Goal: Navigation & Orientation: Find specific page/section

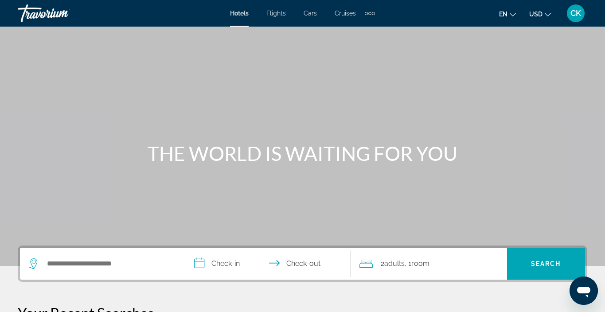
click at [576, 20] on div "CK" at bounding box center [576, 13] width 18 height 18
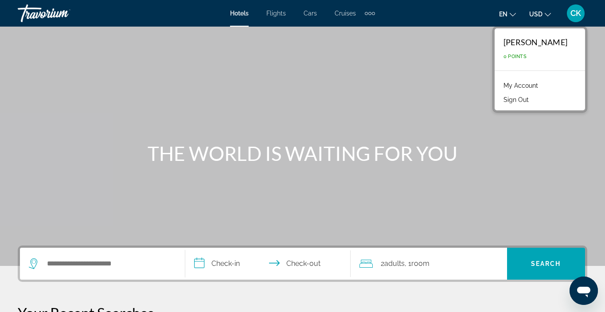
click at [517, 18] on ul "en English Español Français Italiano Português русский USD USD ($) MXN (Mex$) C…" at bounding box center [531, 13] width 65 height 14
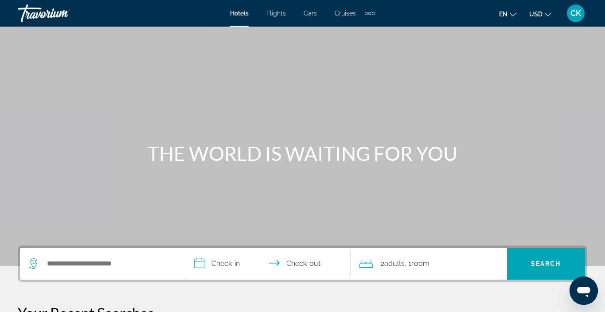
click at [516, 18] on button "en English Español Français Italiano Português русский" at bounding box center [507, 14] width 17 height 13
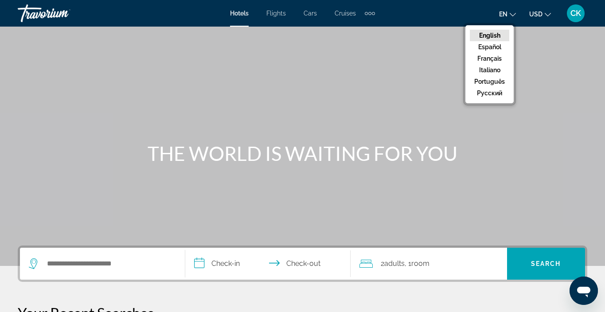
click at [516, 19] on button "en English Español Français Italiano Português русский" at bounding box center [507, 14] width 17 height 13
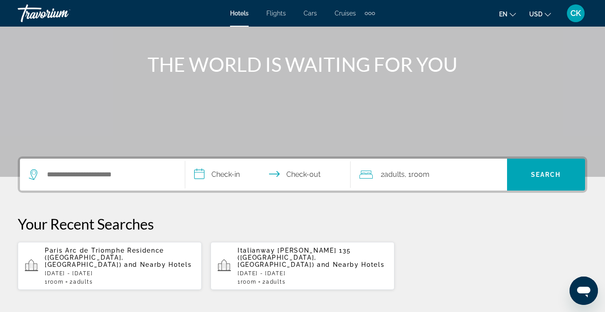
scroll to position [93, 0]
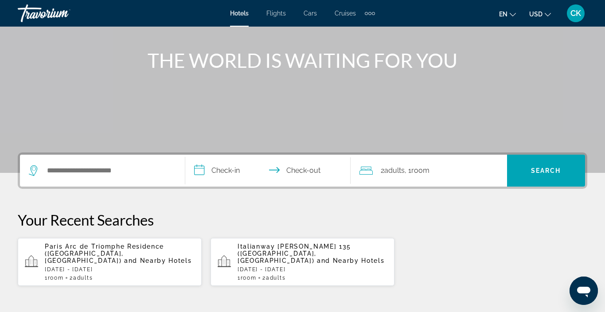
click at [549, 14] on icon "Change currency" at bounding box center [548, 15] width 6 height 4
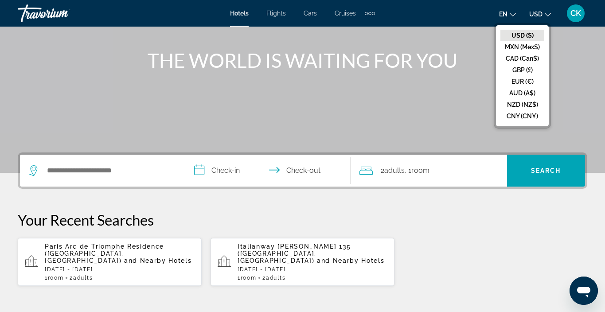
click at [549, 14] on icon "Change currency" at bounding box center [548, 15] width 6 height 4
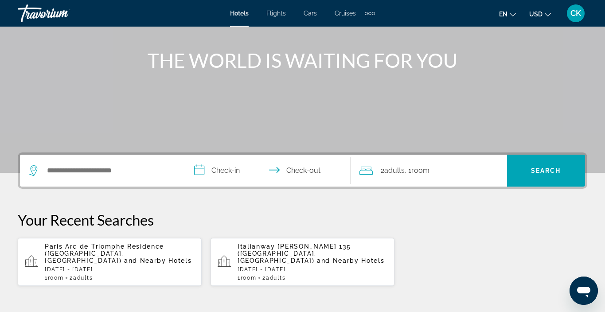
click at [370, 15] on div "Extra navigation items" at bounding box center [370, 13] width 10 height 13
click at [365, 26] on span "Activities" at bounding box center [355, 29] width 26 height 7
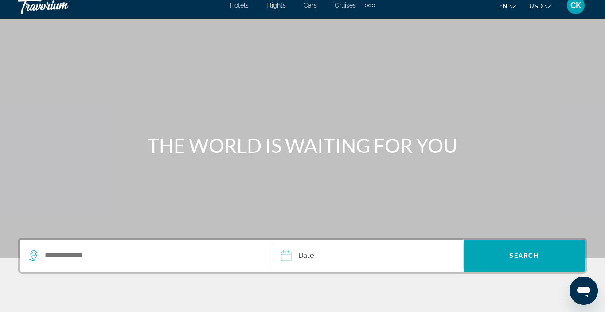
scroll to position [4, 0]
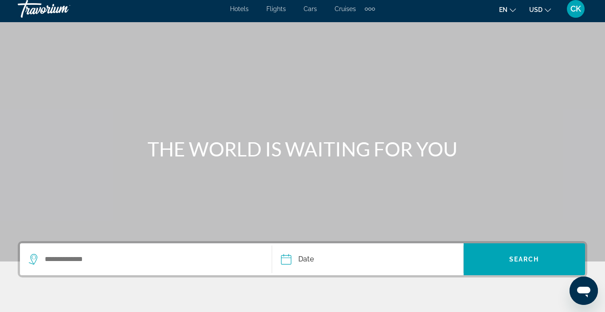
click at [577, 12] on span "CK" at bounding box center [576, 8] width 11 height 9
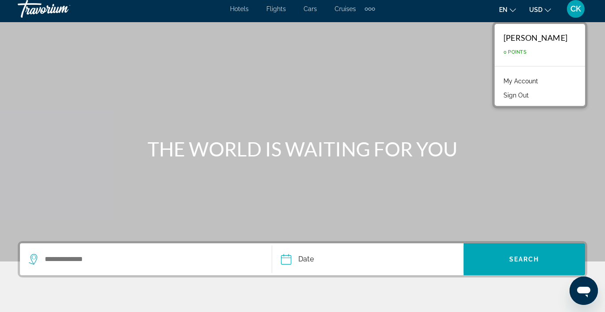
click at [543, 80] on link "My Account" at bounding box center [520, 81] width 43 height 12
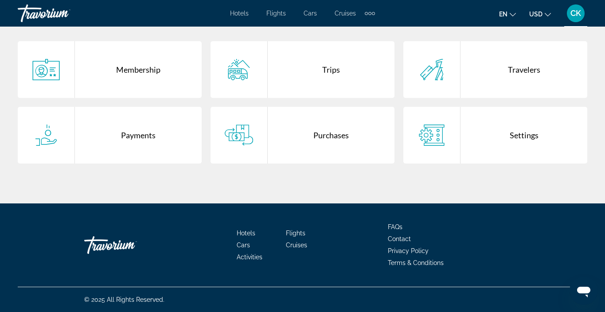
scroll to position [188, 0]
click at [149, 139] on div "Payments" at bounding box center [138, 135] width 127 height 57
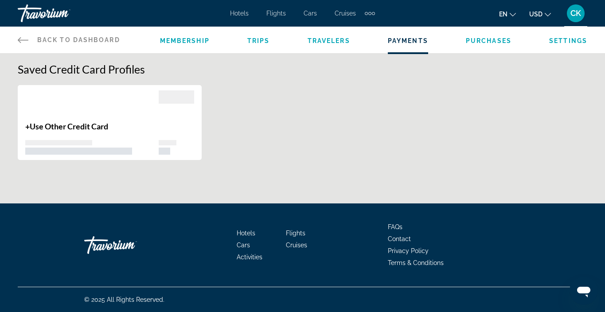
click at [21, 39] on icon "Main content" at bounding box center [23, 40] width 11 height 11
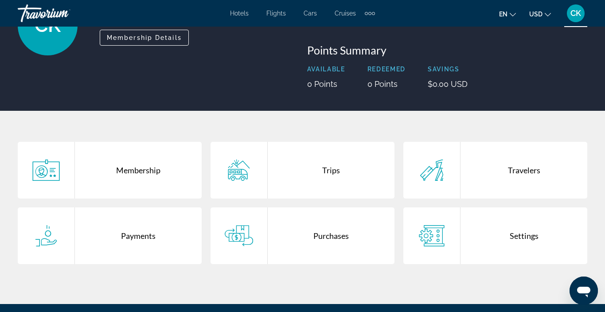
scroll to position [94, 0]
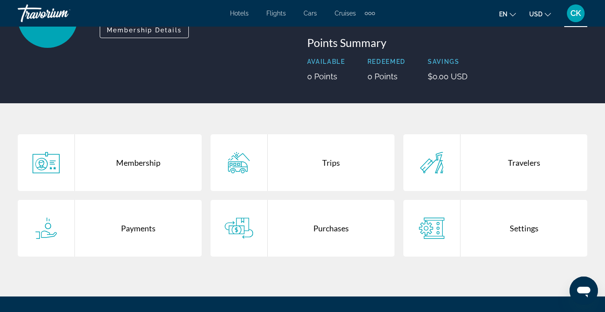
click at [367, 158] on div "Trips" at bounding box center [331, 162] width 127 height 57
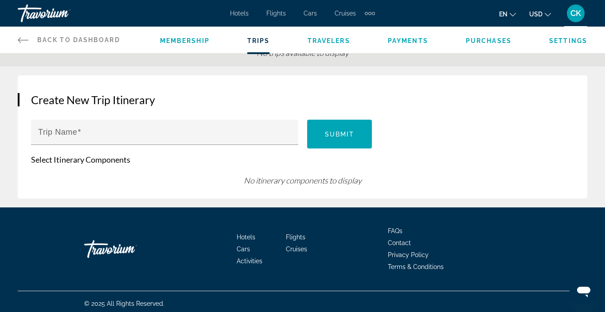
scroll to position [57, 0]
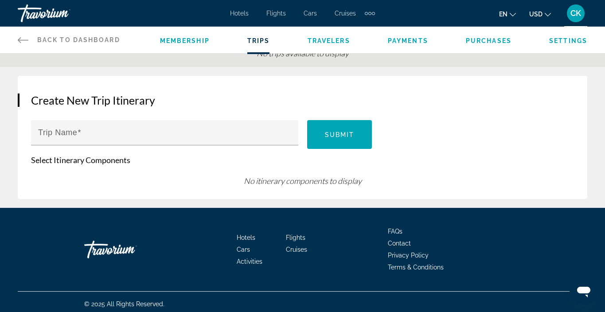
click at [24, 39] on icon "Main content" at bounding box center [23, 40] width 11 height 11
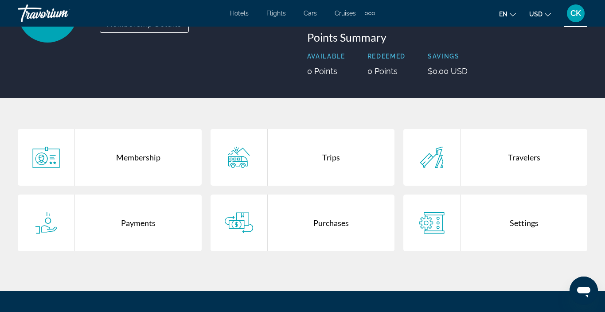
scroll to position [100, 0]
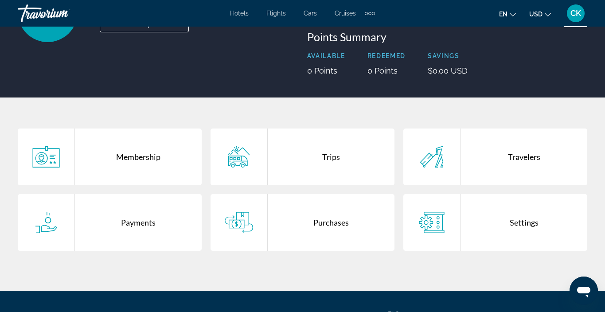
click at [339, 218] on div "Purchases" at bounding box center [331, 222] width 127 height 57
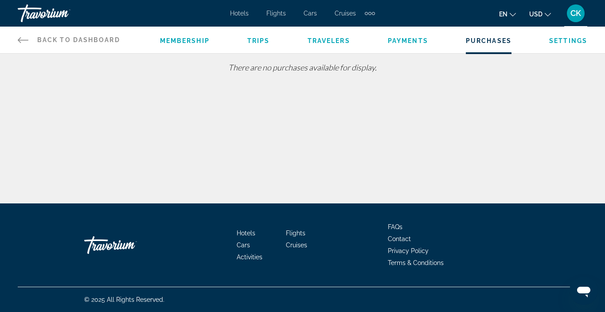
click at [24, 41] on icon "Main content" at bounding box center [23, 40] width 11 height 11
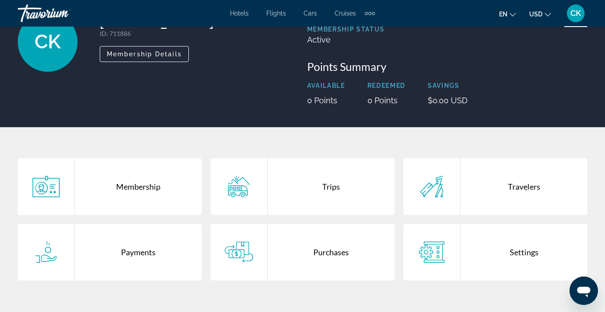
scroll to position [72, 0]
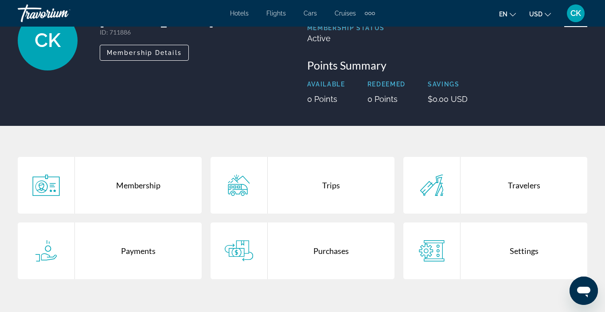
click at [332, 204] on div "Trips" at bounding box center [331, 185] width 127 height 57
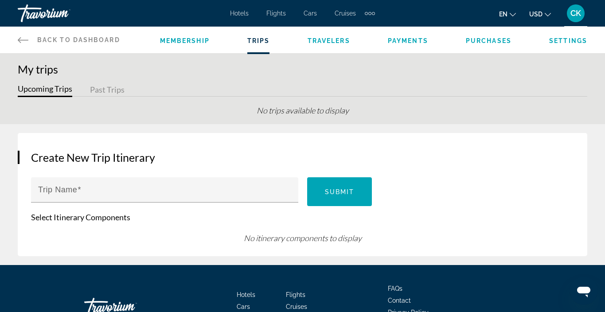
click at [335, 41] on span "Travelers" at bounding box center [329, 40] width 43 height 7
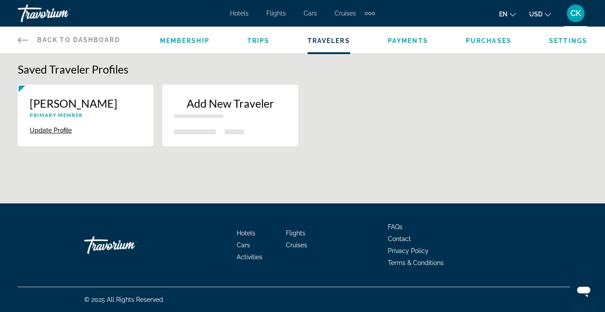
click at [412, 47] on div "Membership Trips Travelers Payments Purchases Settings" at bounding box center [373, 40] width 427 height 27
click at [412, 44] on span "Payments" at bounding box center [408, 40] width 40 height 7
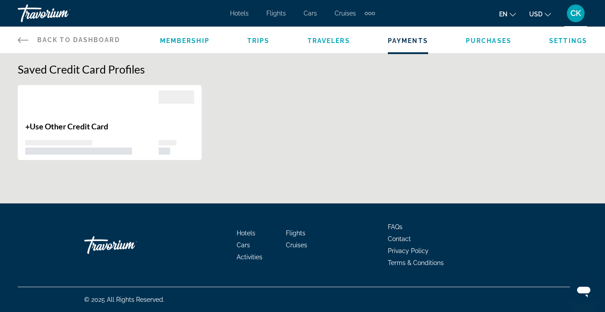
click at [478, 45] on div "Membership Trips Travelers Payments Purchases Settings" at bounding box center [373, 40] width 427 height 27
click at [475, 40] on span "Purchases" at bounding box center [489, 40] width 46 height 7
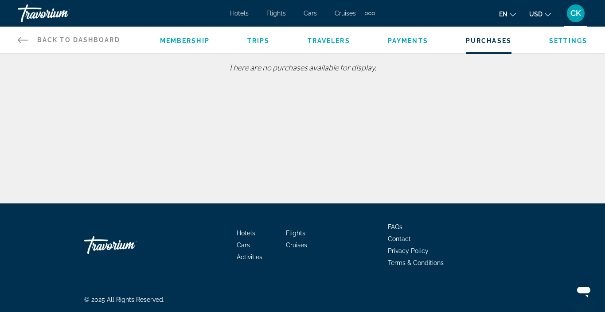
click at [564, 39] on span "Settings" at bounding box center [568, 40] width 38 height 7
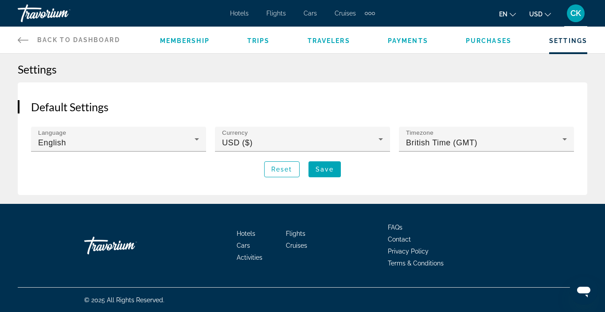
click at [75, 40] on span "Back to Dashboard" at bounding box center [78, 39] width 83 height 7
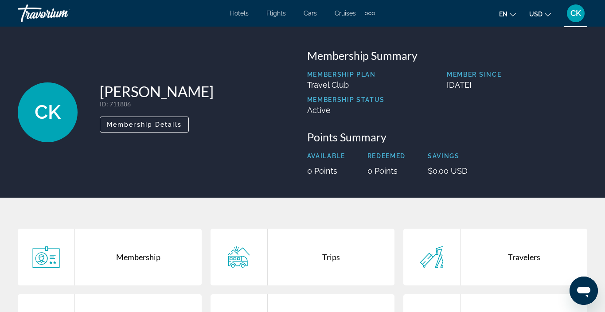
click at [367, 14] on div "Extra navigation items" at bounding box center [366, 13] width 3 height 3
click at [360, 27] on span "Activities" at bounding box center [355, 29] width 26 height 7
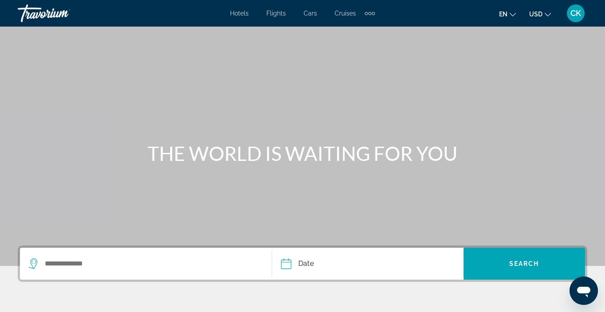
click at [235, 14] on span "Hotels" at bounding box center [239, 13] width 19 height 7
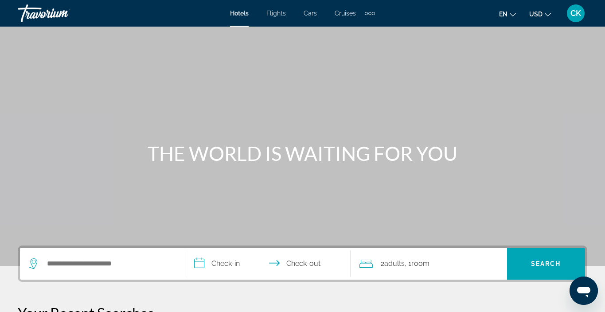
click at [546, 15] on icon "Change currency" at bounding box center [548, 15] width 6 height 6
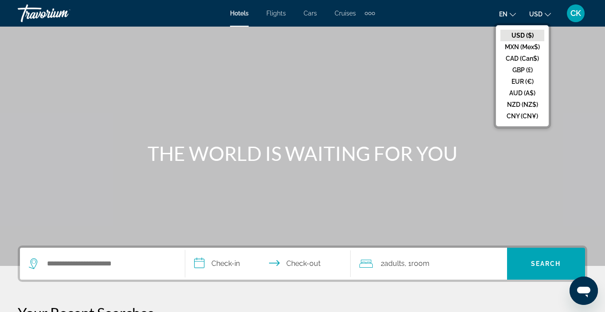
click at [372, 13] on div "Extra navigation items" at bounding box center [373, 13] width 3 height 3
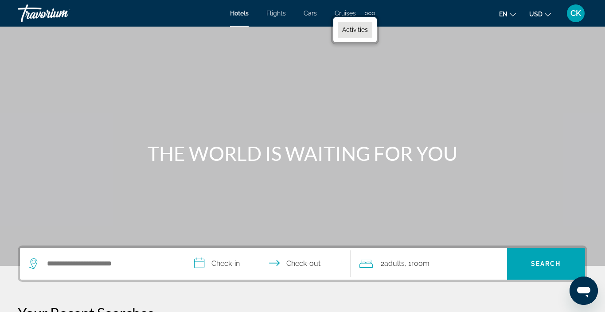
click at [360, 29] on span "Activities" at bounding box center [355, 29] width 26 height 7
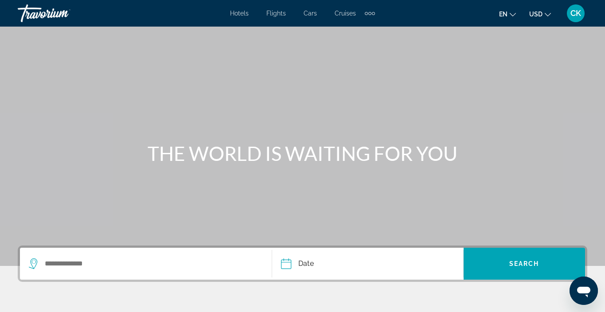
click at [242, 12] on span "Hotels" at bounding box center [239, 13] width 19 height 7
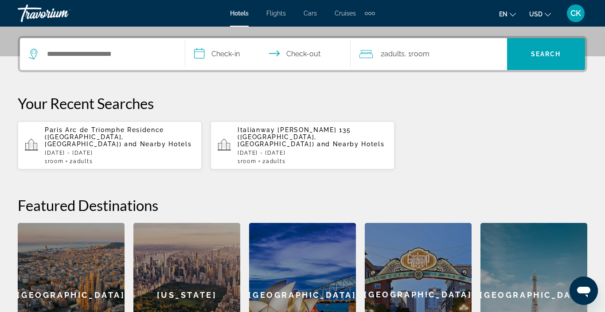
scroll to position [221, 0]
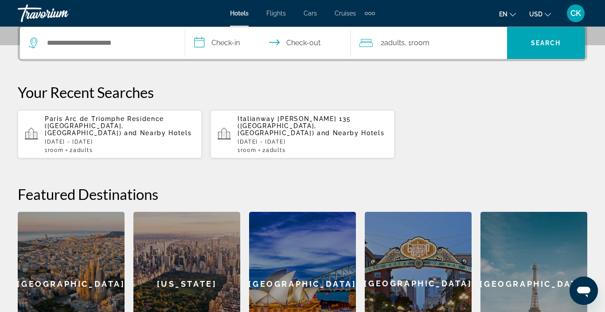
click at [180, 123] on p "Paris Arc de Triomphe Residence (Paris, FR) and Nearby Hotels" at bounding box center [120, 125] width 150 height 21
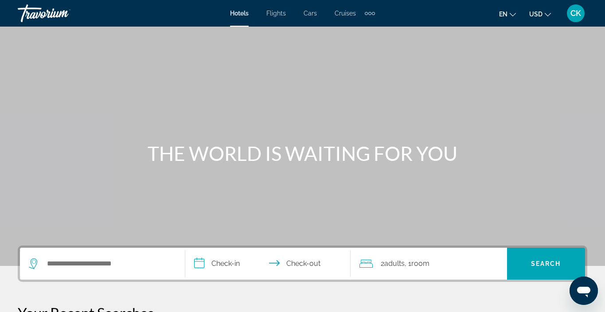
click at [580, 12] on span "CK" at bounding box center [576, 13] width 11 height 9
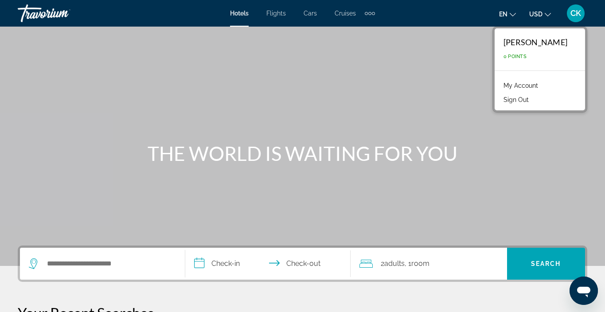
click at [537, 82] on link "My Account" at bounding box center [520, 86] width 43 height 12
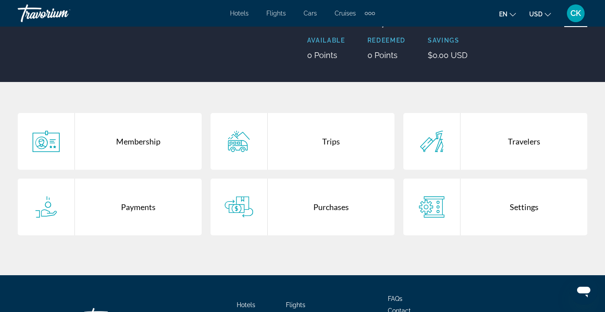
scroll to position [86, 0]
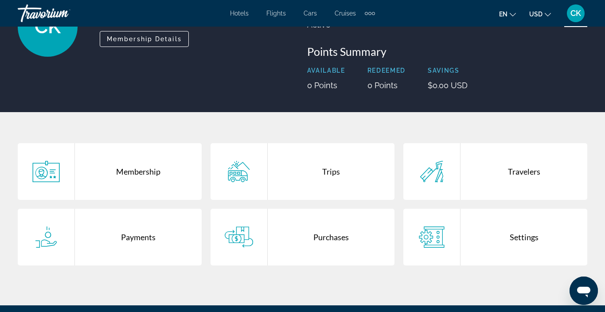
click at [31, 98] on div "CK [PERSON_NAME] ID : 711886 Secondary Member Membership Details Membership Sum…" at bounding box center [302, 26] width 605 height 171
click at [59, 237] on icon "Main content" at bounding box center [46, 237] width 28 height 21
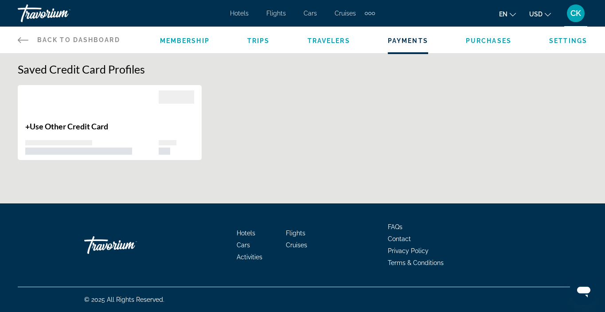
click at [571, 40] on span "Settings" at bounding box center [568, 40] width 38 height 7
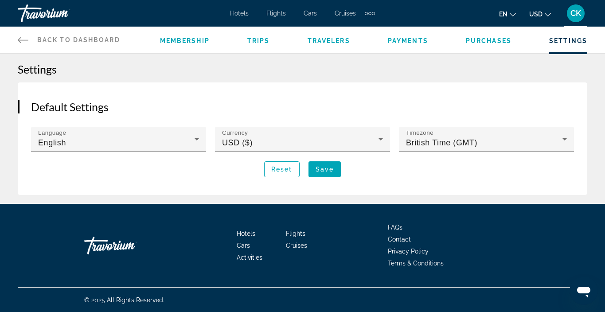
click at [500, 37] on span "Purchases" at bounding box center [489, 40] width 46 height 7
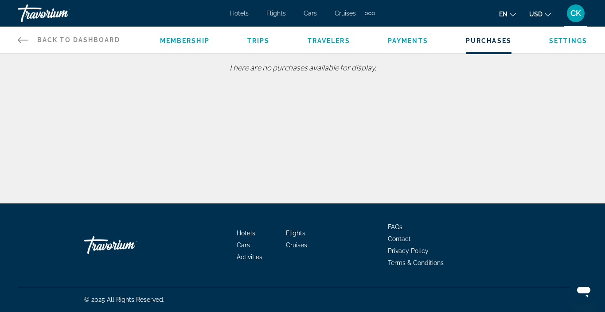
click at [413, 40] on span "Payments" at bounding box center [408, 40] width 40 height 7
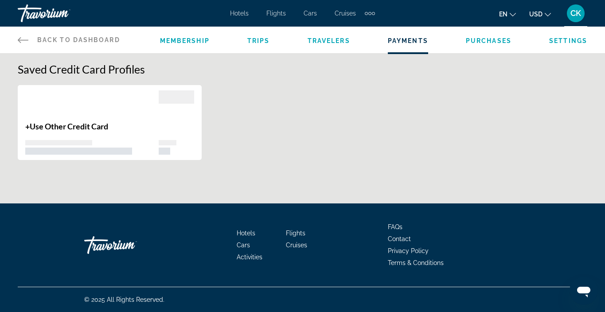
click at [341, 39] on span "Travelers" at bounding box center [329, 40] width 43 height 7
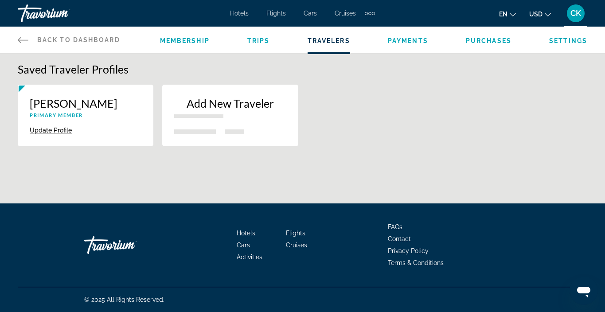
click at [549, 17] on button "USD USD ($) MXN (Mex$) CAD (Can$) GBP (£) EUR (€) AUD (A$) NZD (NZ$) CNY (CN¥)" at bounding box center [540, 14] width 22 height 13
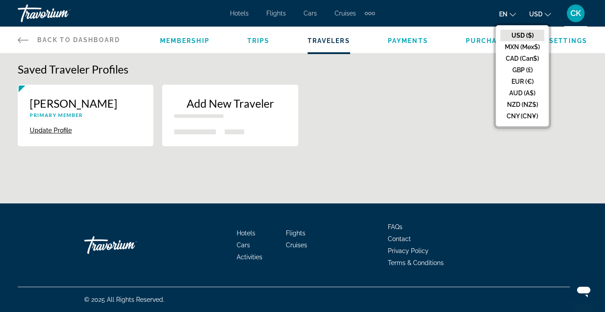
click at [549, 17] on button "USD USD ($) MXN (Mex$) CAD (Can$) GBP (£) EUR (€) AUD (A$) NZD (NZ$) CNY (CN¥)" at bounding box center [540, 14] width 22 height 13
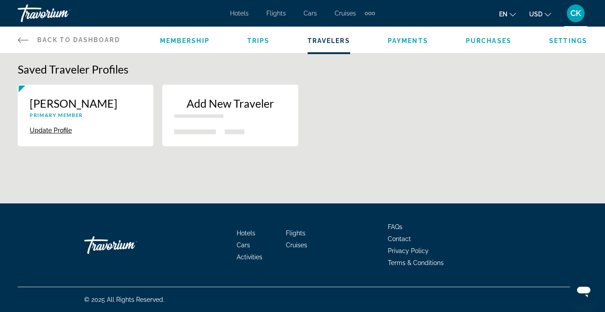
click at [564, 40] on span "Settings" at bounding box center [568, 40] width 38 height 7
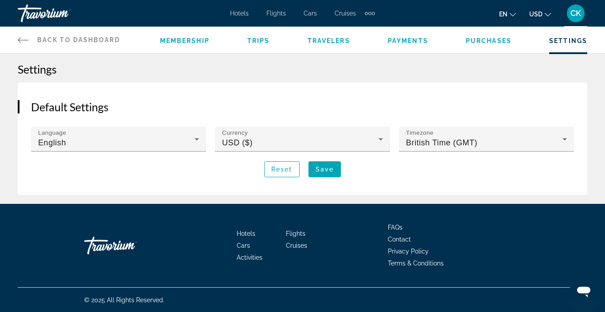
click at [180, 35] on li "Membership" at bounding box center [185, 40] width 50 height 10
click at [180, 39] on span "Membership" at bounding box center [185, 40] width 50 height 7
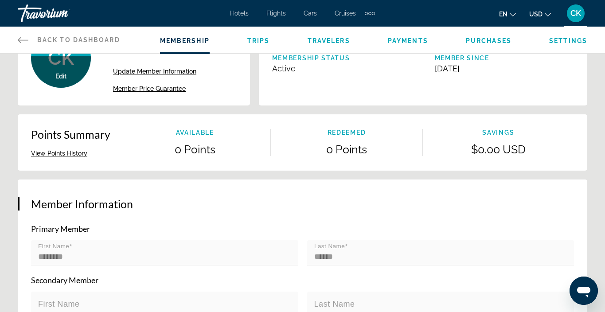
scroll to position [49, 0]
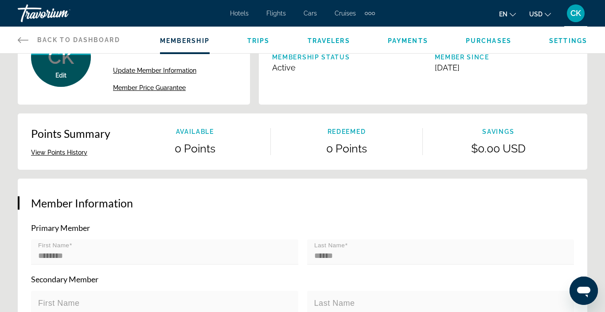
click at [72, 156] on button "View Points History" at bounding box center [59, 153] width 56 height 8
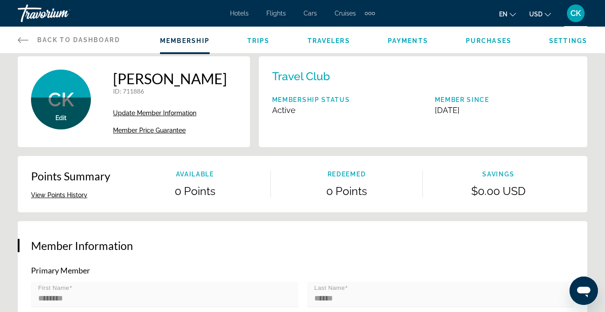
scroll to position [5, 0]
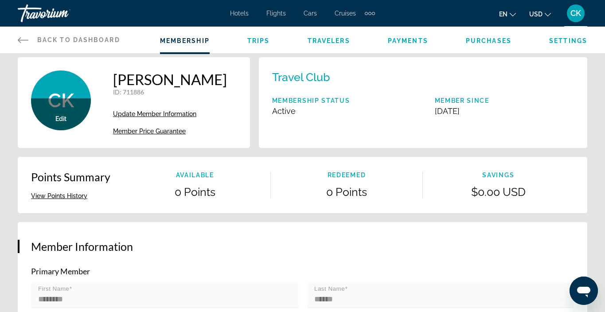
click at [257, 42] on span "Trips" at bounding box center [258, 40] width 23 height 7
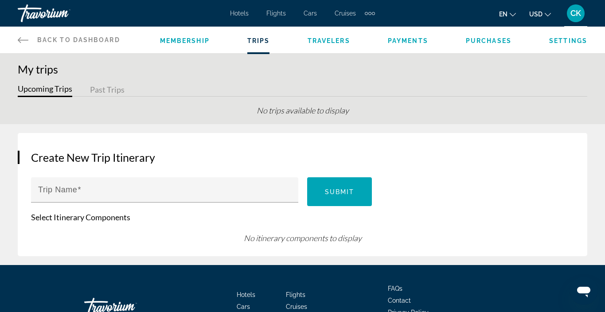
click at [333, 45] on div "Membership Trips Travelers Payments Purchases Settings" at bounding box center [373, 40] width 427 height 27
click at [333, 43] on span "Travelers" at bounding box center [329, 40] width 43 height 7
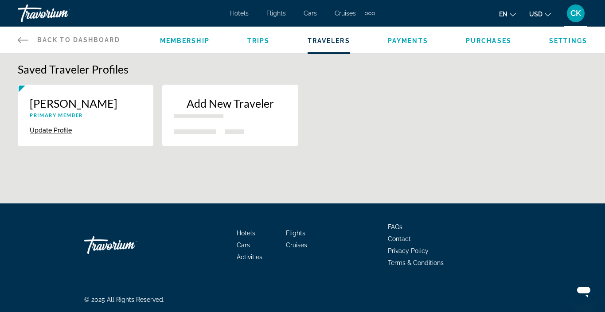
click at [391, 43] on span "Payments" at bounding box center [408, 40] width 40 height 7
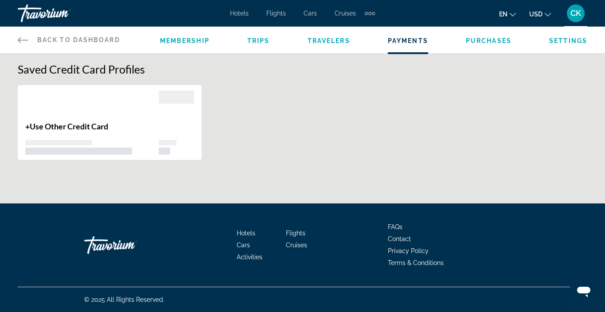
click at [481, 44] on span "Purchases" at bounding box center [489, 40] width 46 height 7
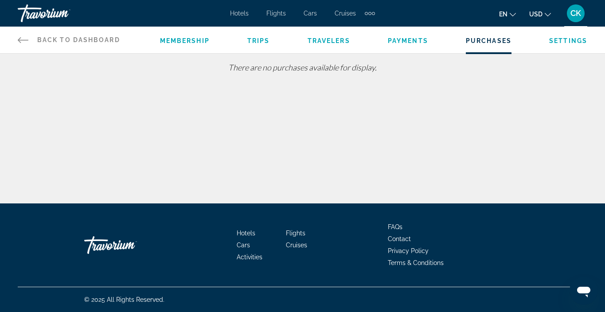
click at [568, 44] on span "Settings" at bounding box center [568, 40] width 38 height 7
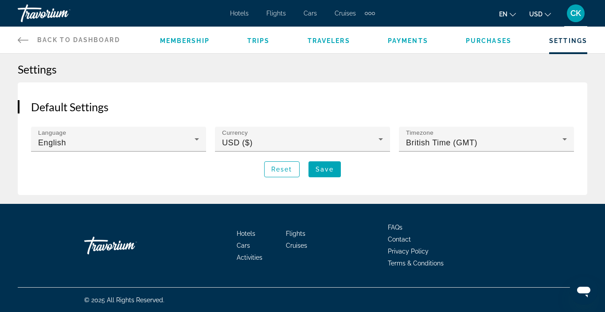
click at [172, 43] on span "Membership" at bounding box center [185, 40] width 50 height 7
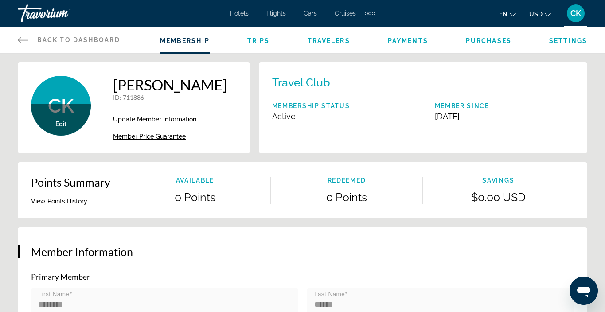
click at [369, 14] on div "Extra navigation items" at bounding box center [369, 13] width 3 height 3
click at [358, 29] on span "Activities" at bounding box center [355, 29] width 26 height 7
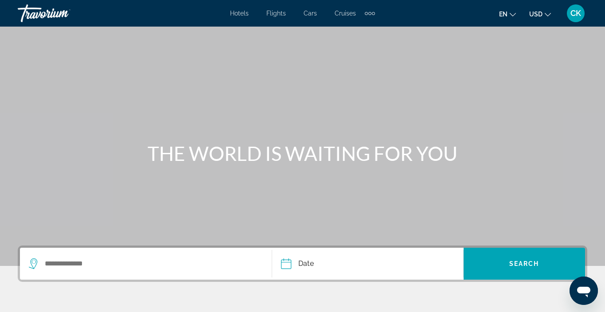
click at [586, 11] on button "CK" at bounding box center [575, 13] width 23 height 19
